Goal: Task Accomplishment & Management: Use online tool/utility

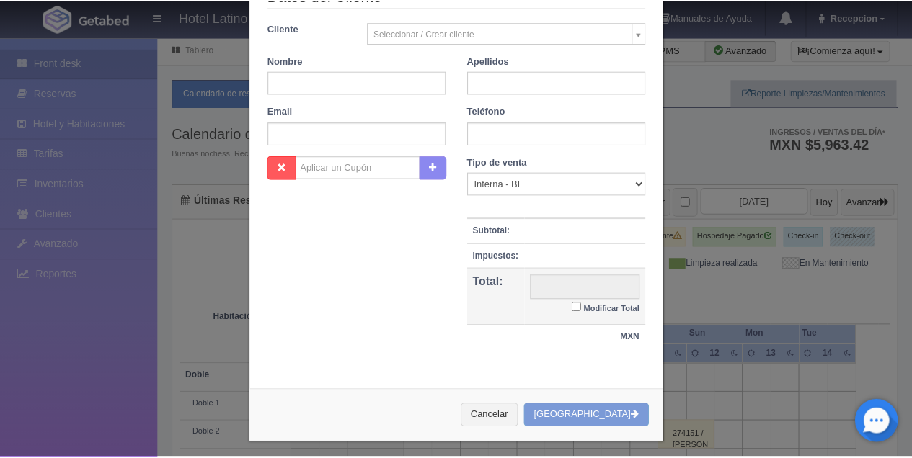
scroll to position [247, 0]
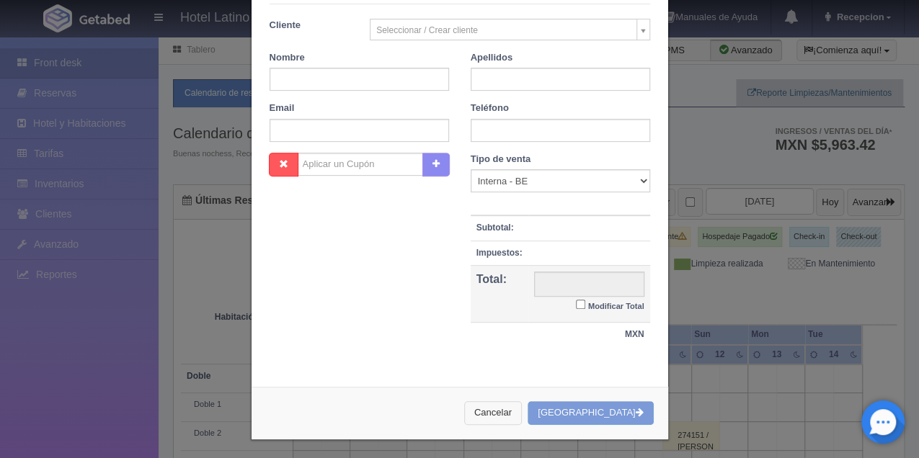
click at [520, 414] on button "Cancelar" at bounding box center [493, 413] width 58 height 24
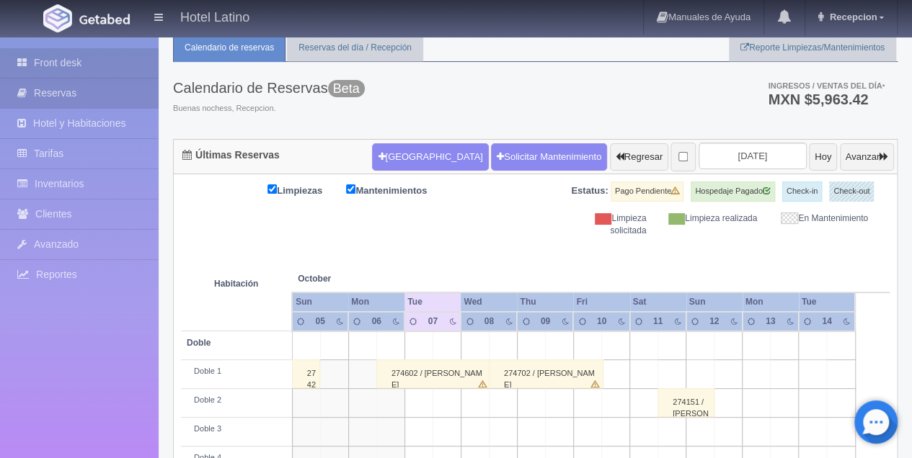
scroll to position [48, 0]
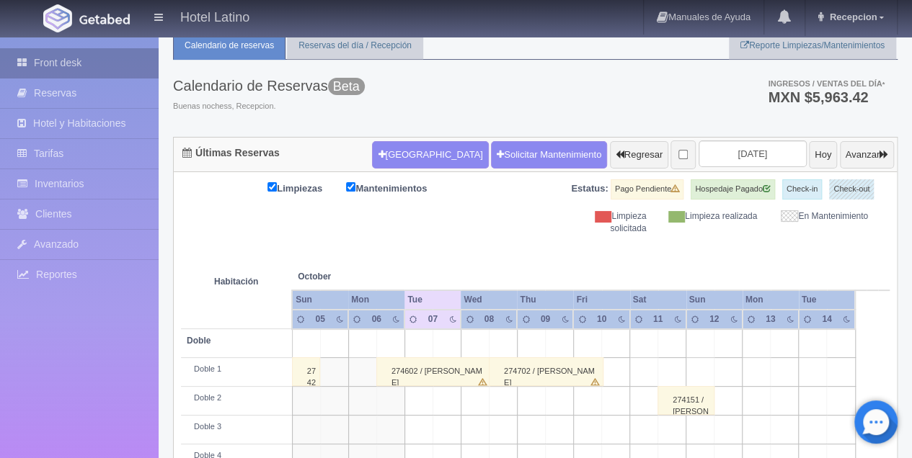
click at [62, 64] on link "Front desk" at bounding box center [79, 63] width 159 height 30
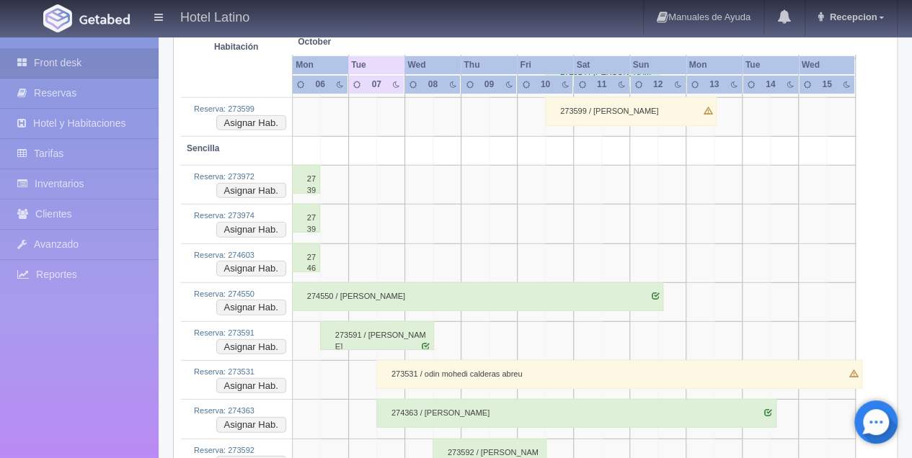
scroll to position [1922, 0]
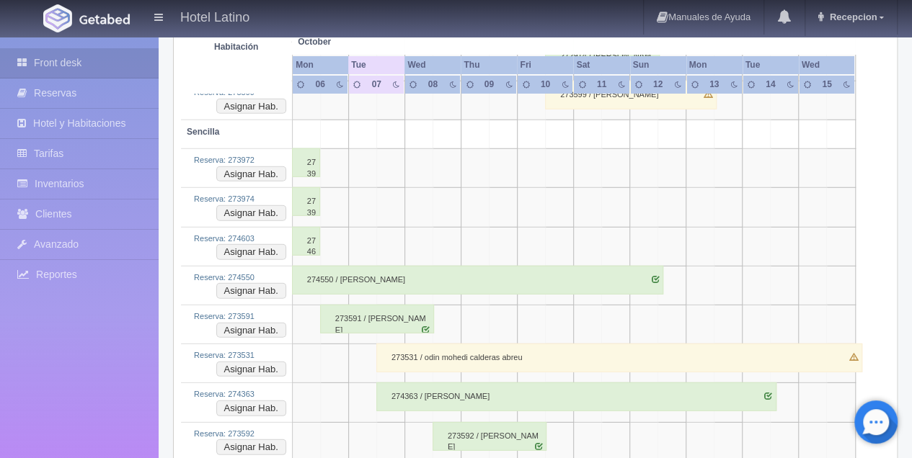
click at [388, 383] on div "274363 / [PERSON_NAME]" at bounding box center [576, 397] width 400 height 29
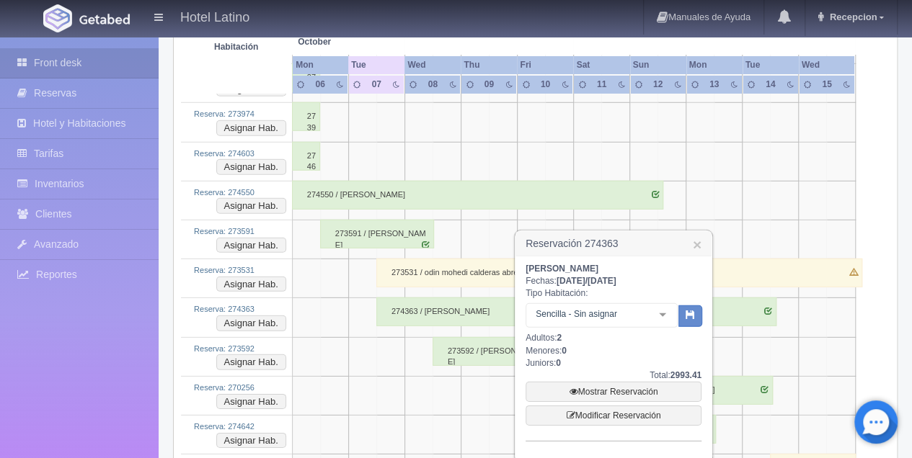
scroll to position [2018, 0]
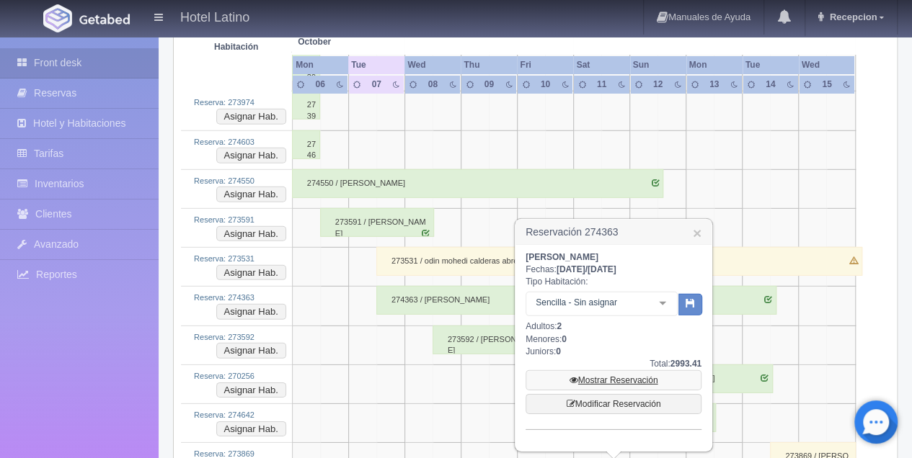
click at [591, 372] on link "Mostrar Reservación" at bounding box center [613, 380] width 176 height 20
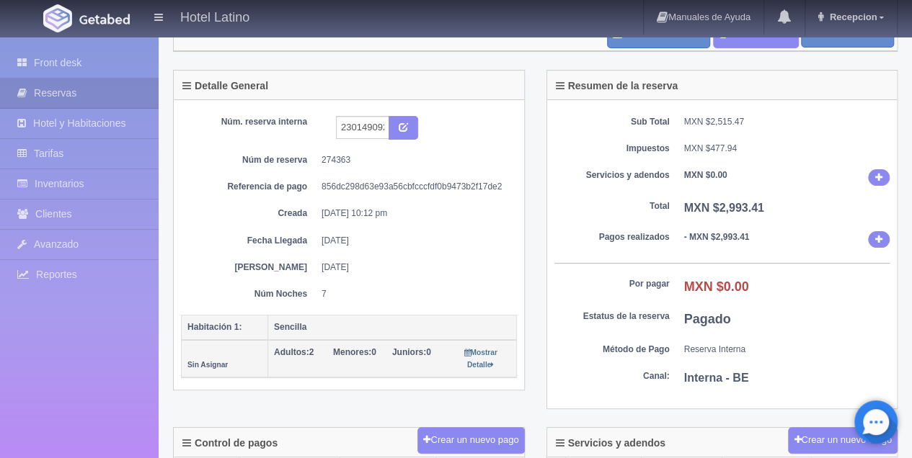
scroll to position [48, 0]
